Goal: Communication & Community: Answer question/provide support

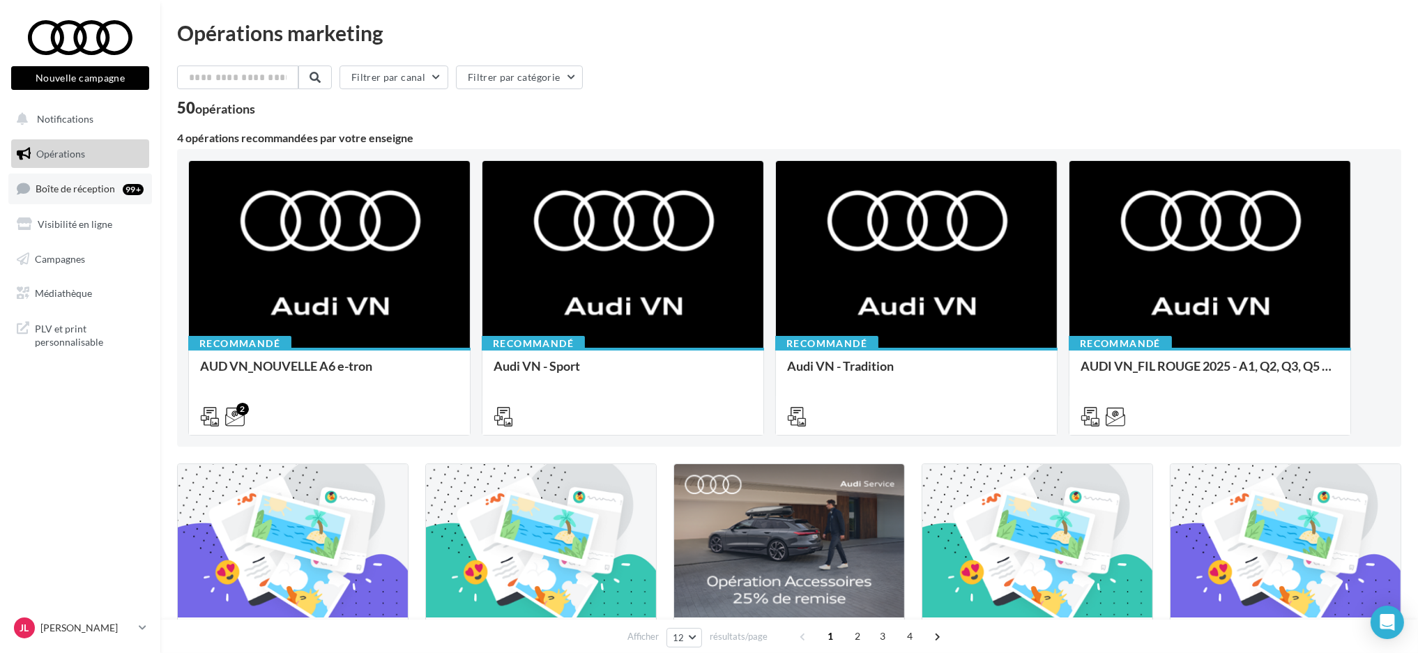
click at [60, 185] on span "Boîte de réception" at bounding box center [75, 189] width 79 height 12
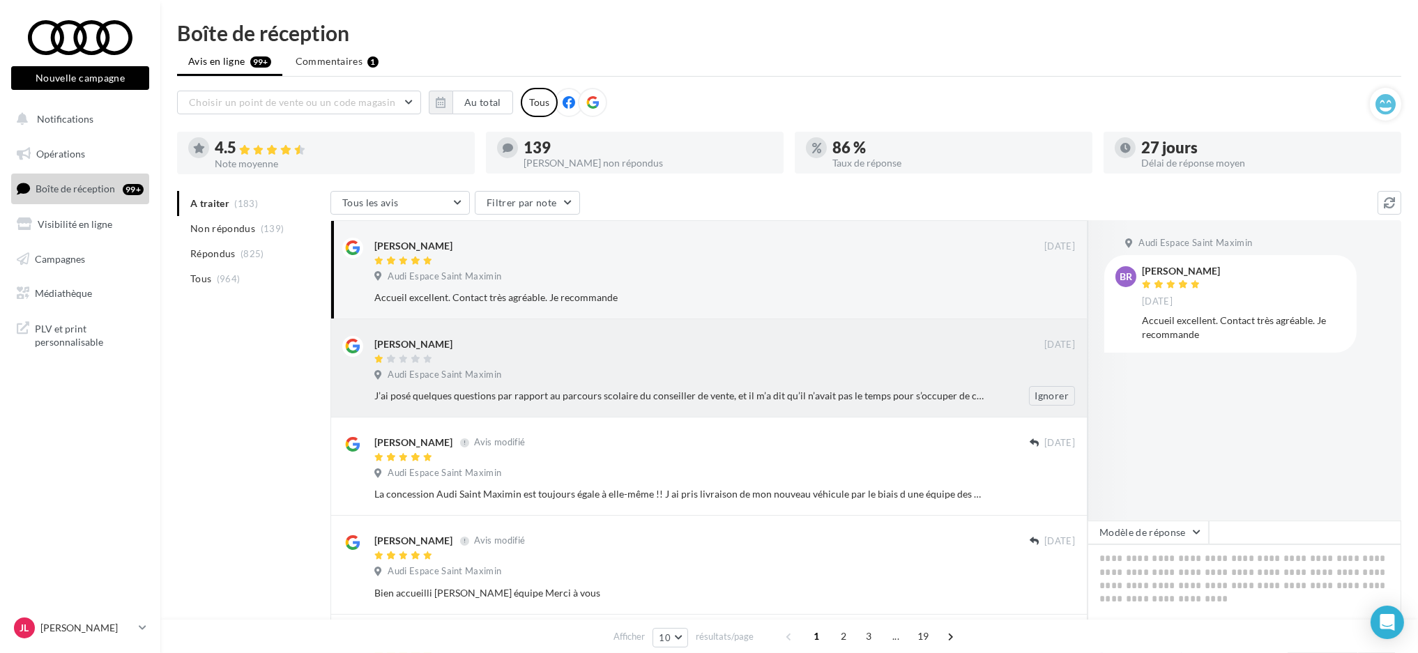
click at [427, 338] on div "[PERSON_NAME]" at bounding box center [413, 344] width 78 height 14
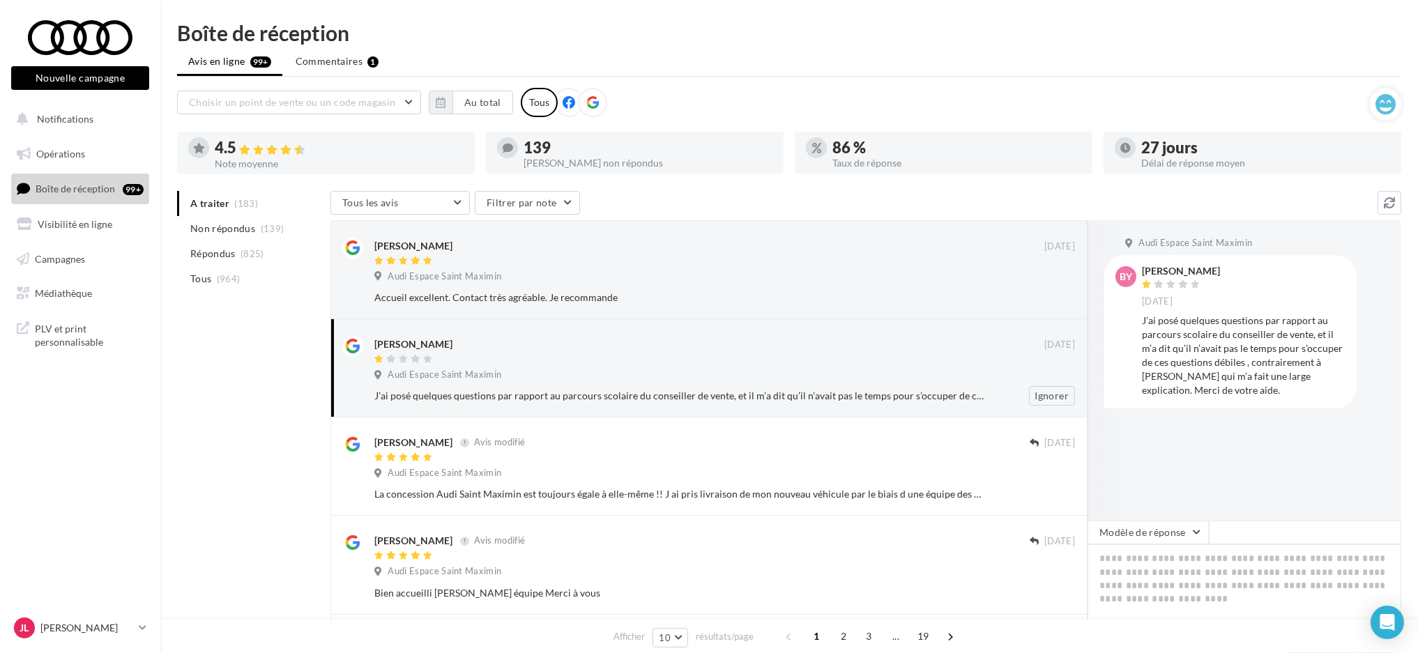
click at [427, 342] on div "[PERSON_NAME]" at bounding box center [413, 344] width 78 height 14
click at [425, 382] on div "Audi Espace Saint Maximin" at bounding box center [724, 376] width 701 height 15
click at [663, 336] on div "[PERSON_NAME]" at bounding box center [709, 343] width 670 height 15
drag, startPoint x: 1302, startPoint y: 328, endPoint x: 1311, endPoint y: 328, distance: 8.4
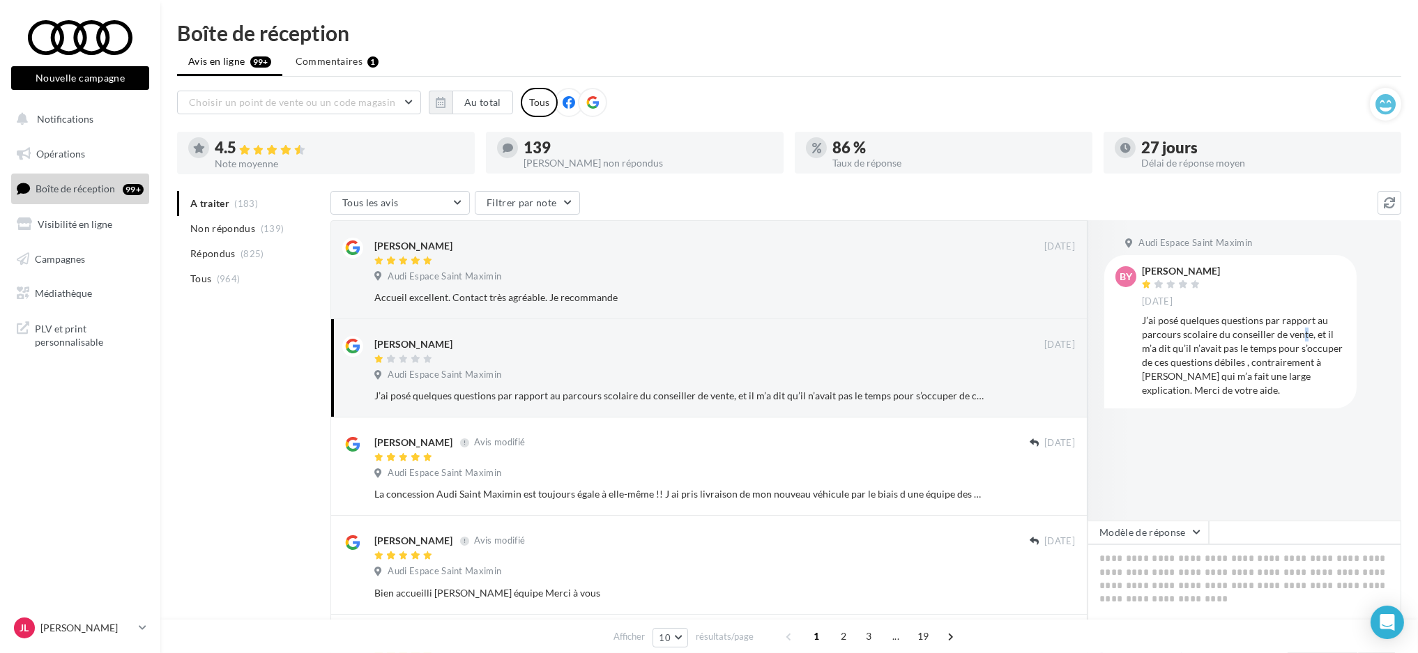
click at [1305, 328] on div "J’ai posé quelques questions par rapport au parcours scolaire du conseiller de …" at bounding box center [1244, 356] width 204 height 84
drag, startPoint x: 1220, startPoint y: 277, endPoint x: 1145, endPoint y: 274, distance: 75.3
click at [1145, 274] on div "[PERSON_NAME] [DATE]" at bounding box center [1244, 286] width 204 height 41
copy div "[PERSON_NAME] [DATE]"
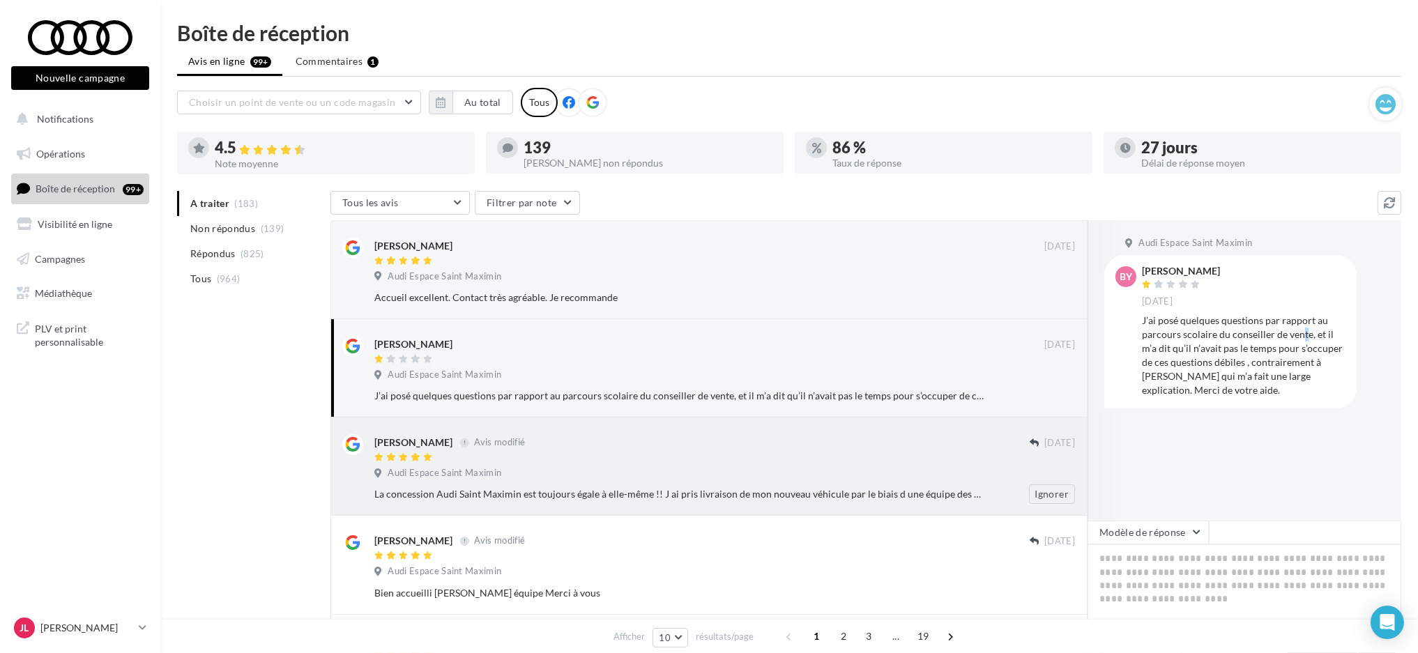
drag, startPoint x: 1055, startPoint y: 397, endPoint x: 623, endPoint y: 441, distance: 435.1
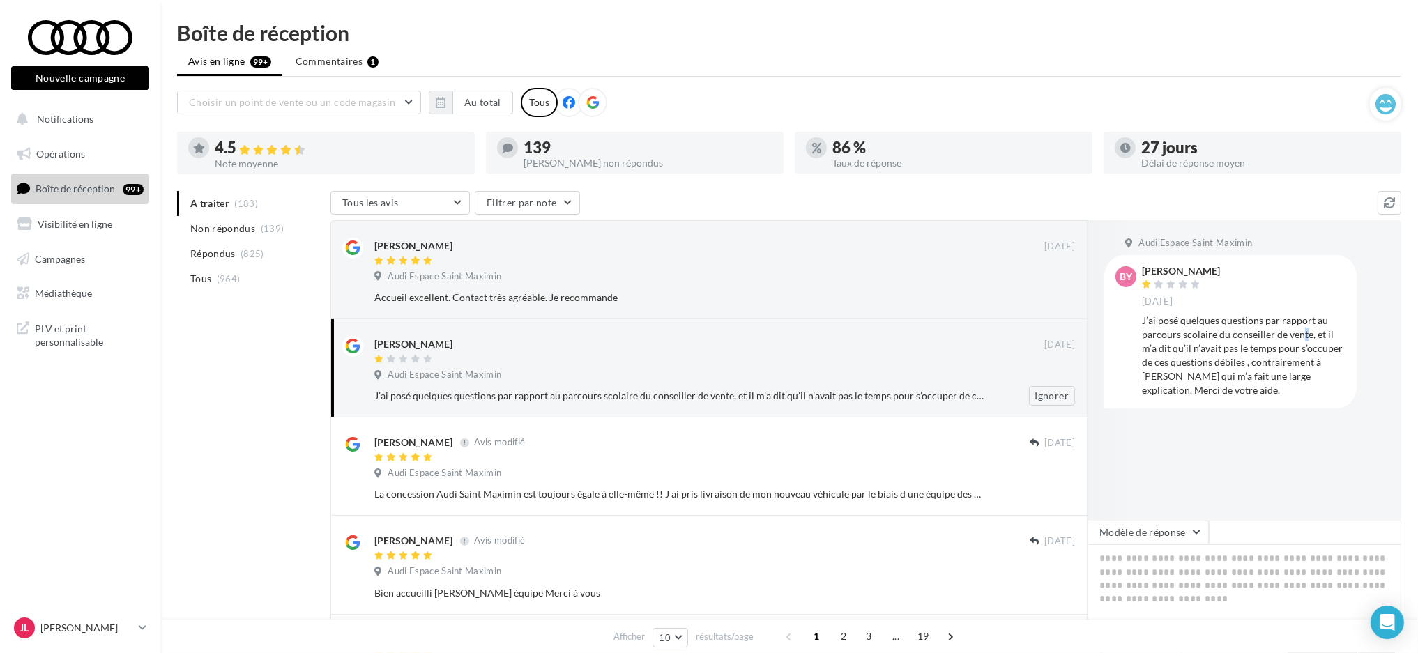
drag, startPoint x: 377, startPoint y: 342, endPoint x: 456, endPoint y: 349, distance: 79.1
click at [456, 349] on div "[PERSON_NAME]" at bounding box center [709, 343] width 670 height 15
click at [205, 280] on span "Tous" at bounding box center [200, 279] width 21 height 14
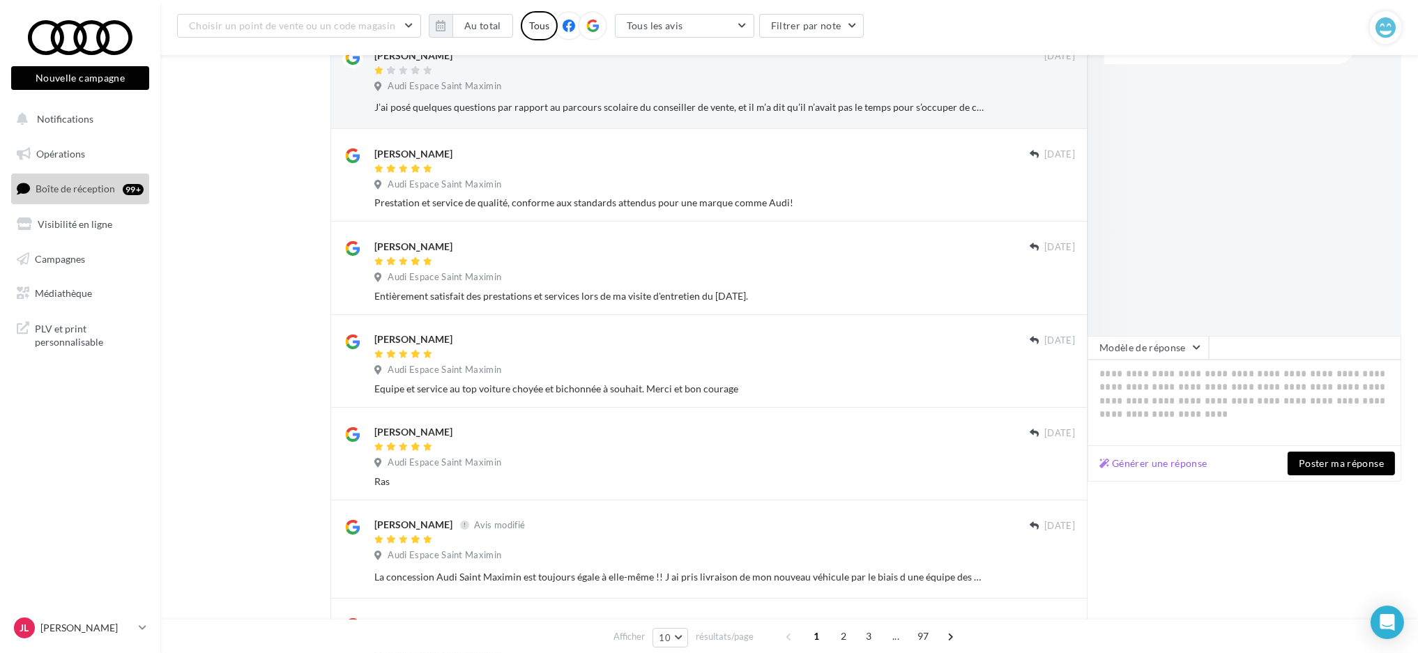
scroll to position [147, 0]
